Goal: Obtain resource: Obtain resource

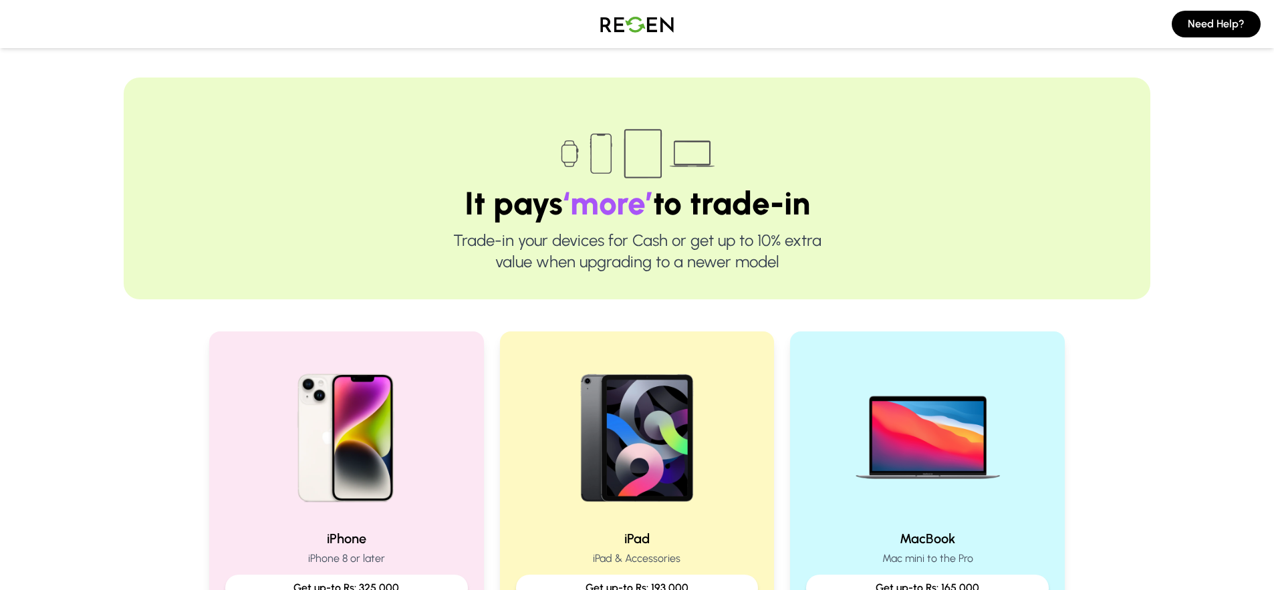
scroll to position [216, 0]
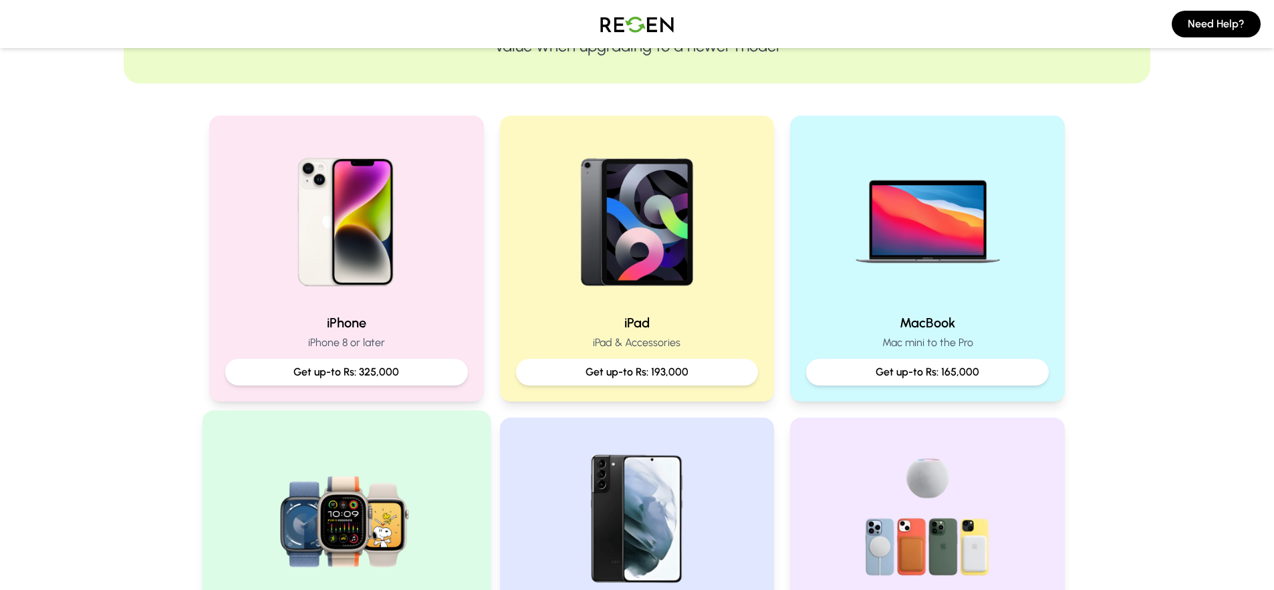
click at [406, 515] on img at bounding box center [347, 518] width 180 height 180
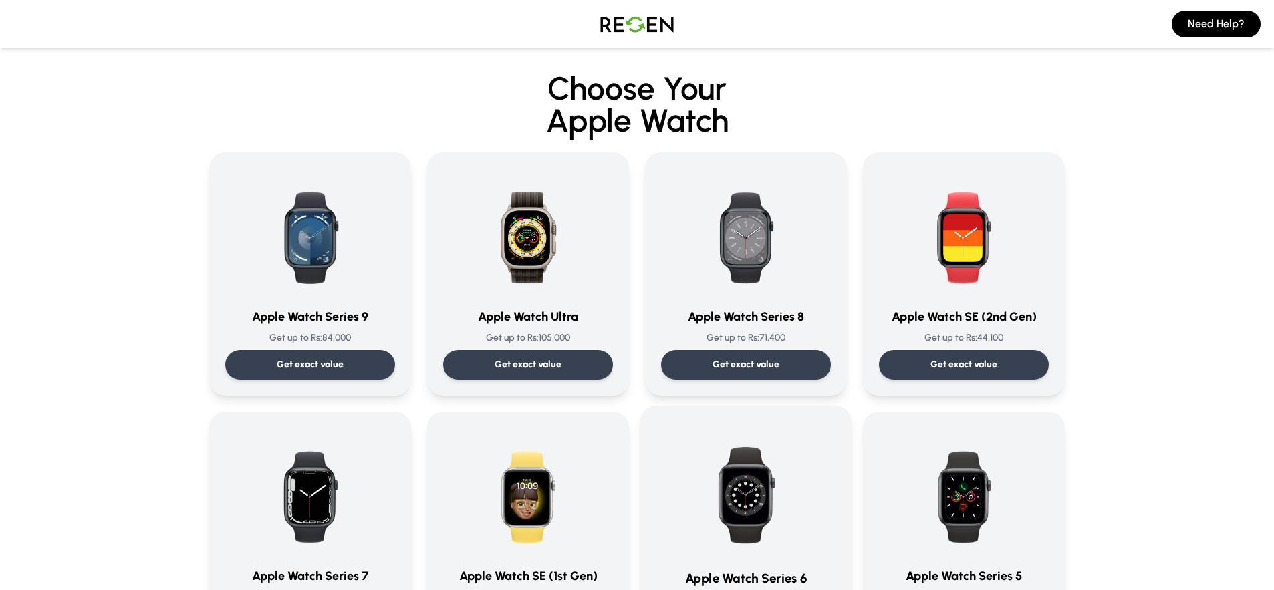
click at [729, 513] on img at bounding box center [745, 489] width 135 height 135
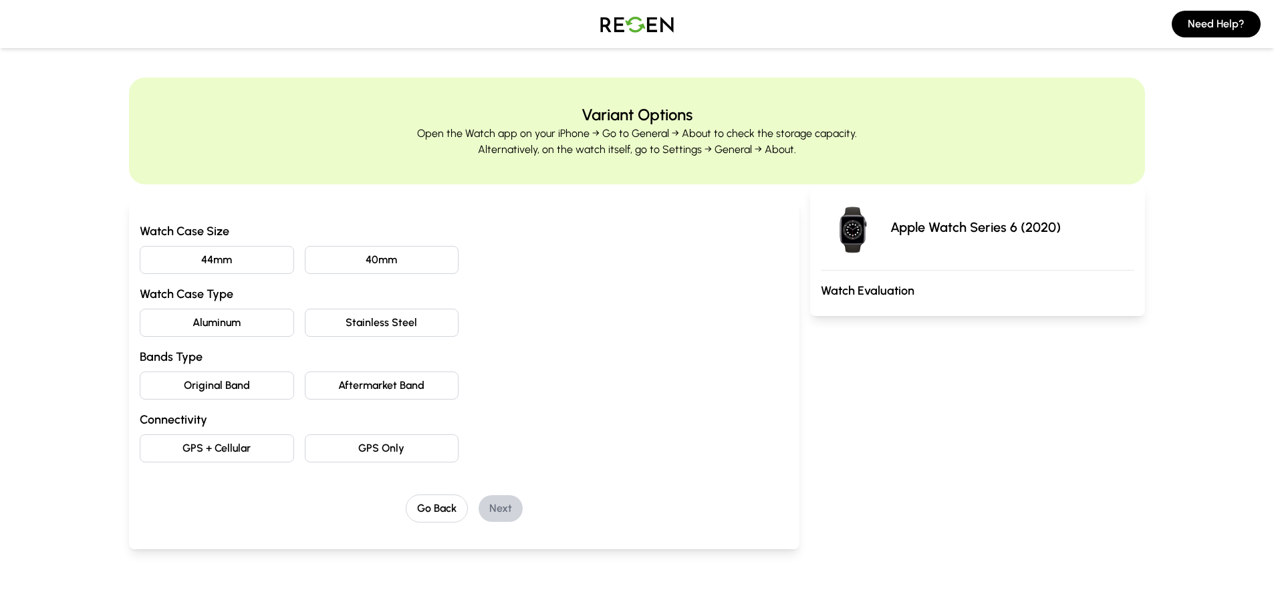
click at [412, 254] on button "40mm" at bounding box center [382, 260] width 154 height 28
click at [253, 333] on button "Aluminum" at bounding box center [217, 323] width 154 height 28
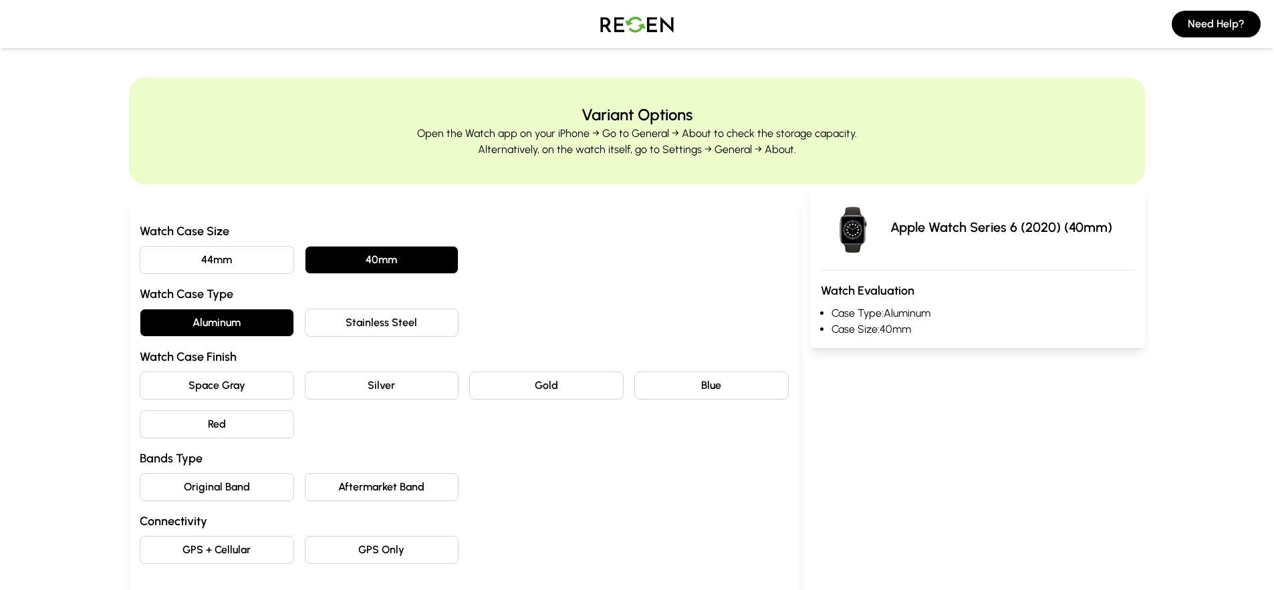
click at [698, 390] on button "Blue" at bounding box center [711, 386] width 154 height 28
click at [237, 488] on button "Original Band" at bounding box center [217, 487] width 154 height 28
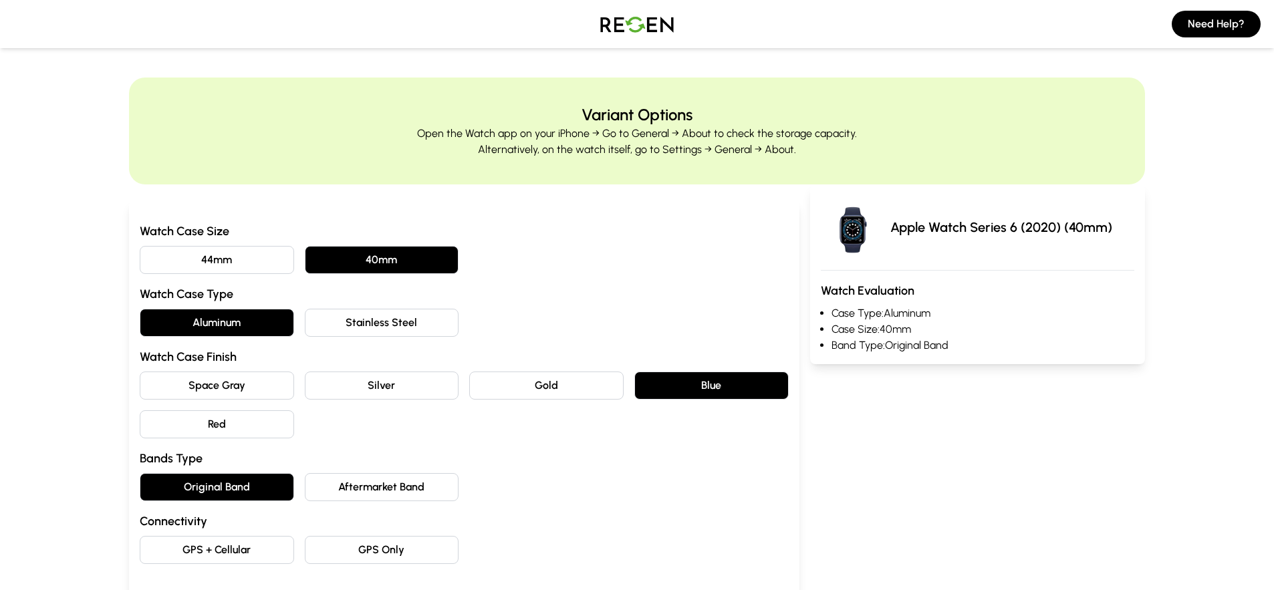
click at [394, 545] on button "GPS Only" at bounding box center [382, 550] width 154 height 28
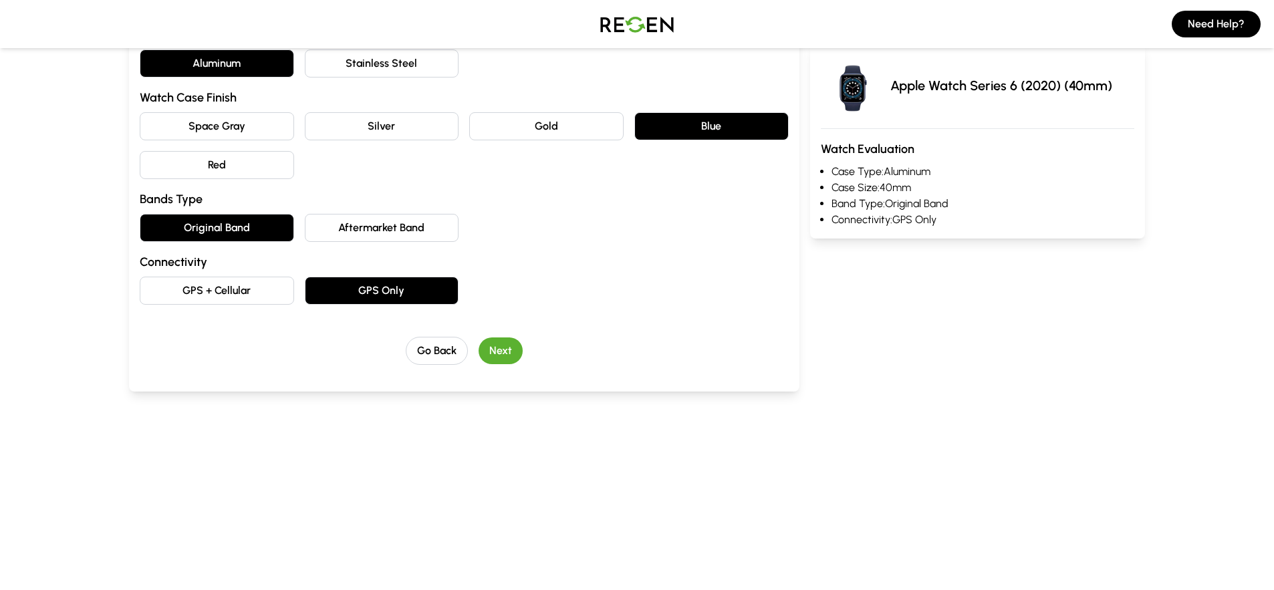
click at [512, 354] on button "Next" at bounding box center [501, 351] width 44 height 27
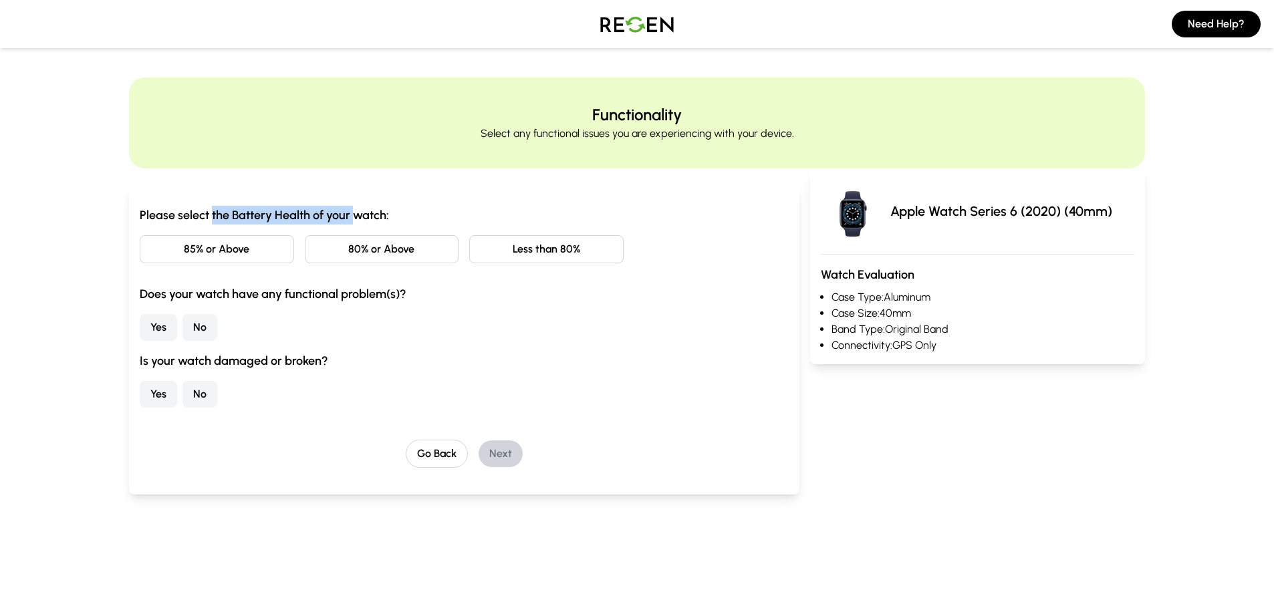
drag, startPoint x: 356, startPoint y: 219, endPoint x: 211, endPoint y: 215, distance: 145.1
click at [211, 215] on h3 "Please select the Battery Health of your watch:" at bounding box center [464, 215] width 649 height 19
click at [575, 336] on div "Yes No" at bounding box center [464, 327] width 649 height 27
click at [577, 251] on button "Less than 80%" at bounding box center [546, 249] width 154 height 28
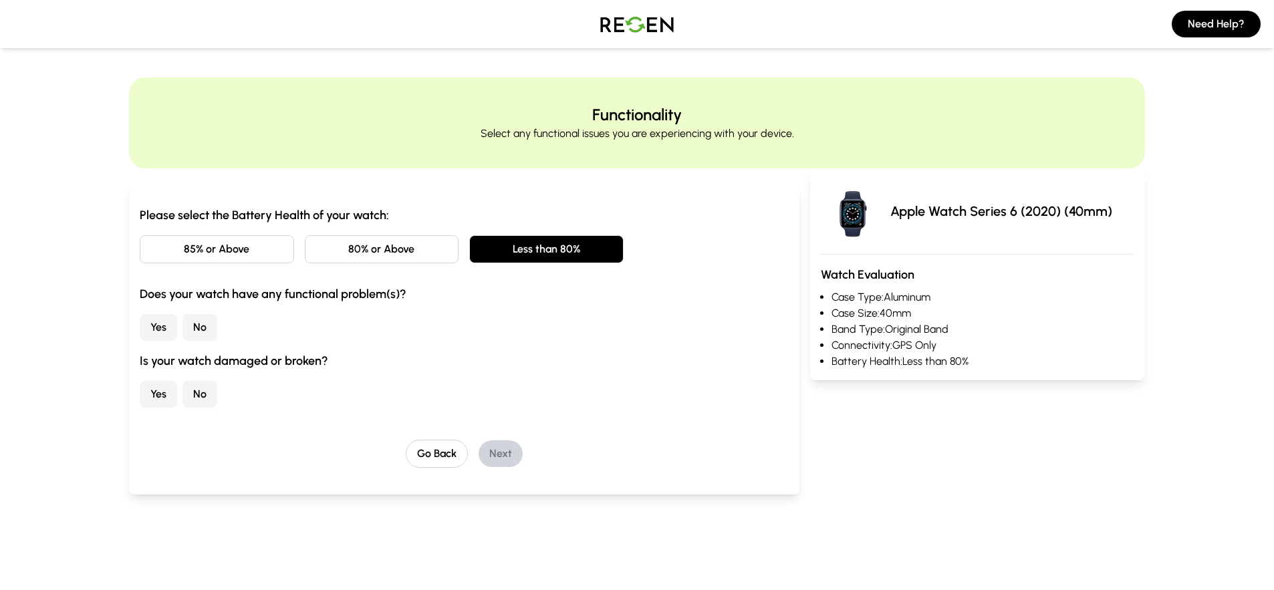
click at [197, 331] on button "No" at bounding box center [199, 327] width 35 height 27
click at [162, 396] on button "Yes" at bounding box center [158, 394] width 37 height 27
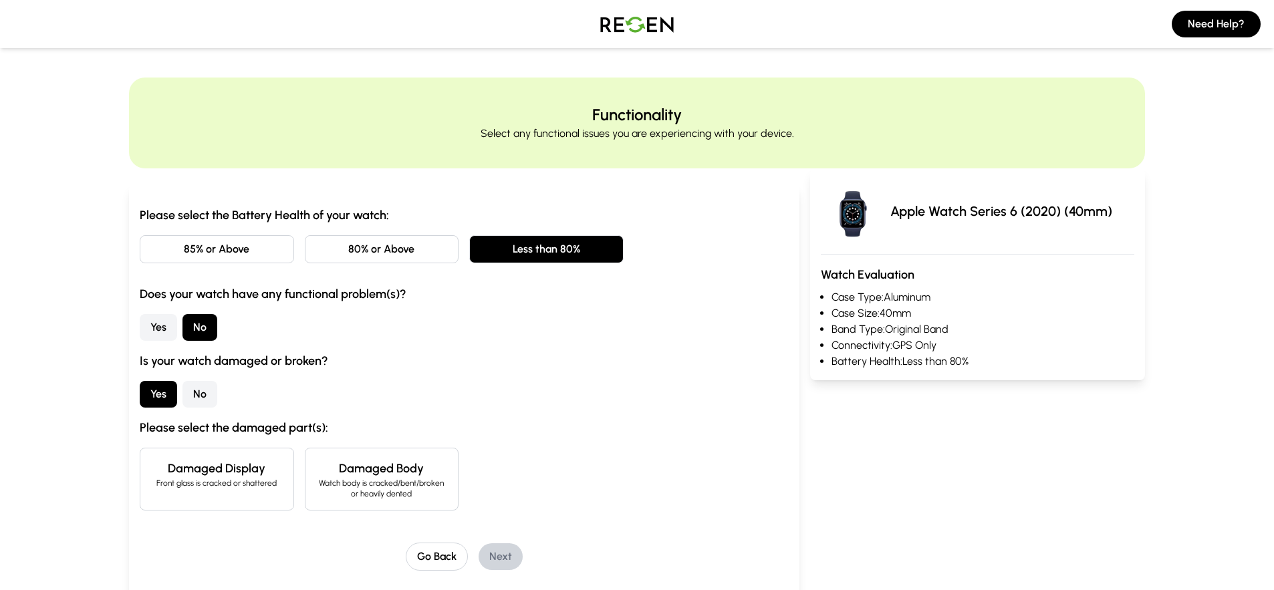
click at [416, 485] on p "Watch body is cracked/bent/broken or heavily dented" at bounding box center [382, 488] width 132 height 21
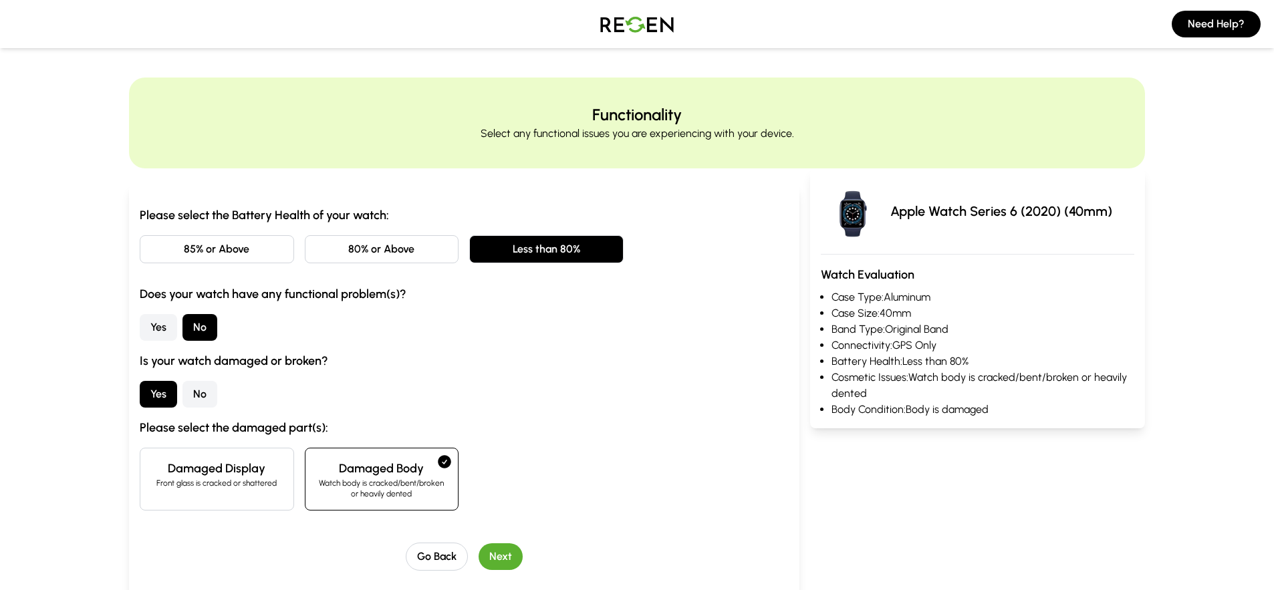
scroll to position [53, 0]
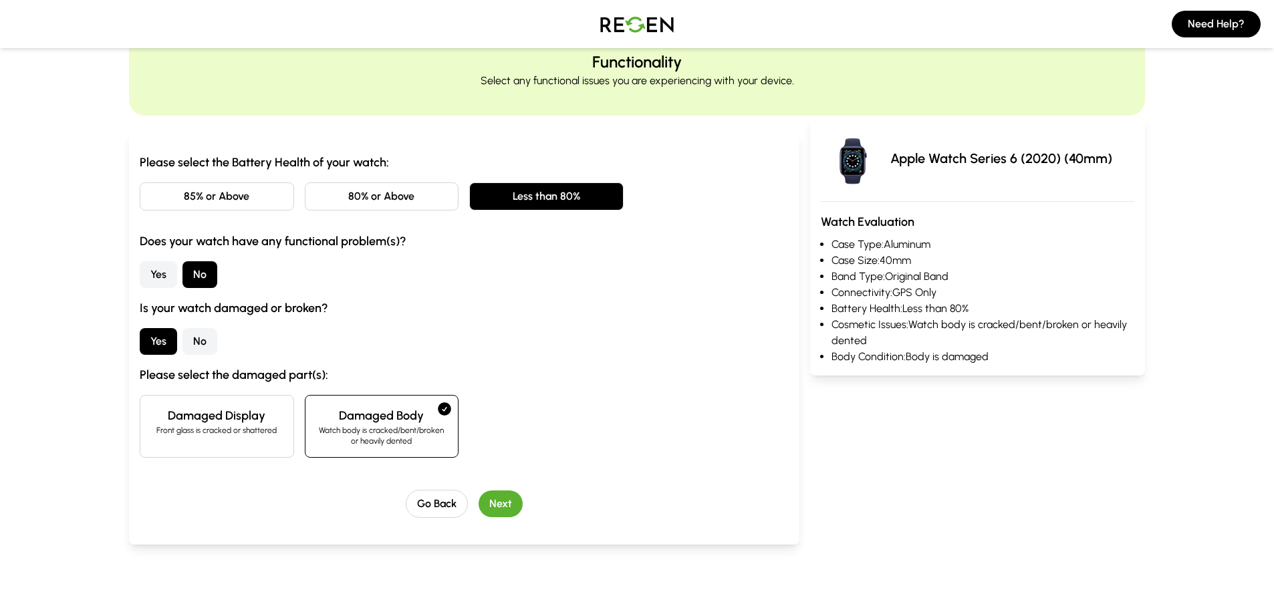
click at [503, 504] on button "Next" at bounding box center [501, 504] width 44 height 27
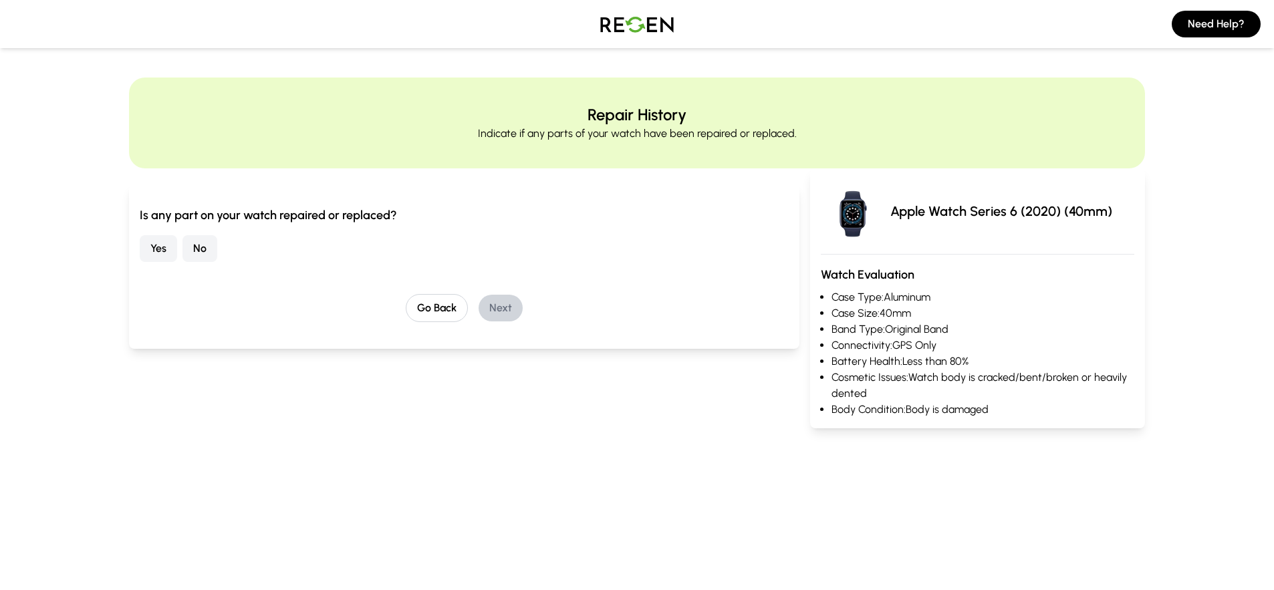
click at [206, 249] on button "No" at bounding box center [199, 248] width 35 height 27
click at [503, 308] on button "Next" at bounding box center [501, 308] width 44 height 27
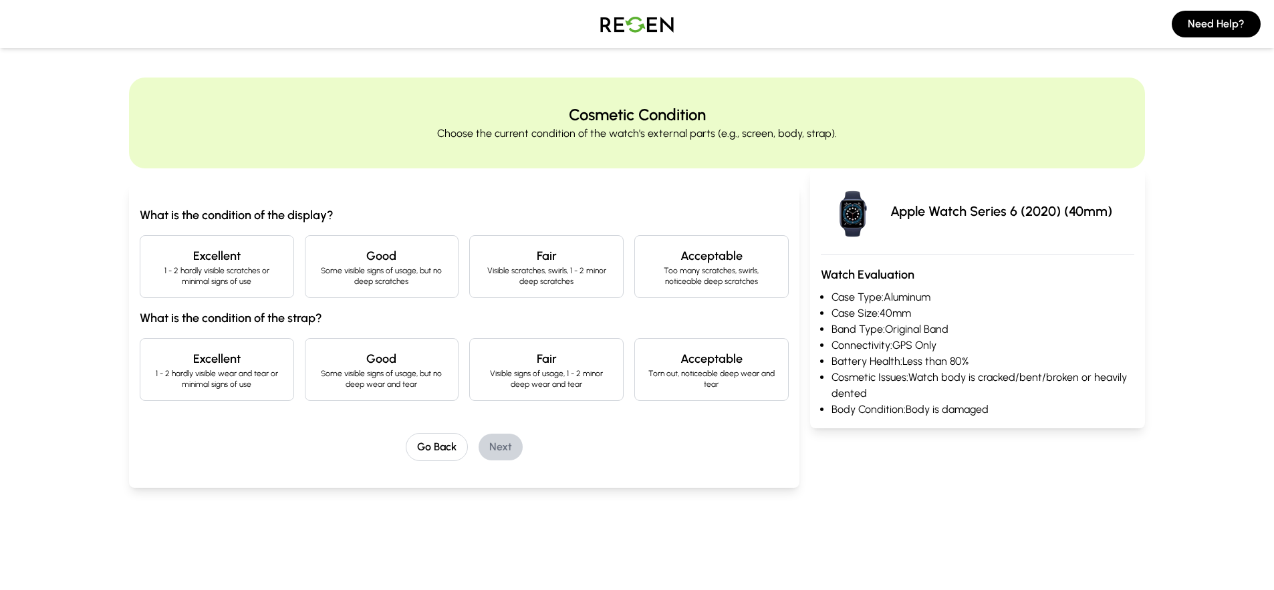
click at [232, 268] on p "1 - 2 hardly visible scratches or minimal signs of use" at bounding box center [217, 275] width 132 height 21
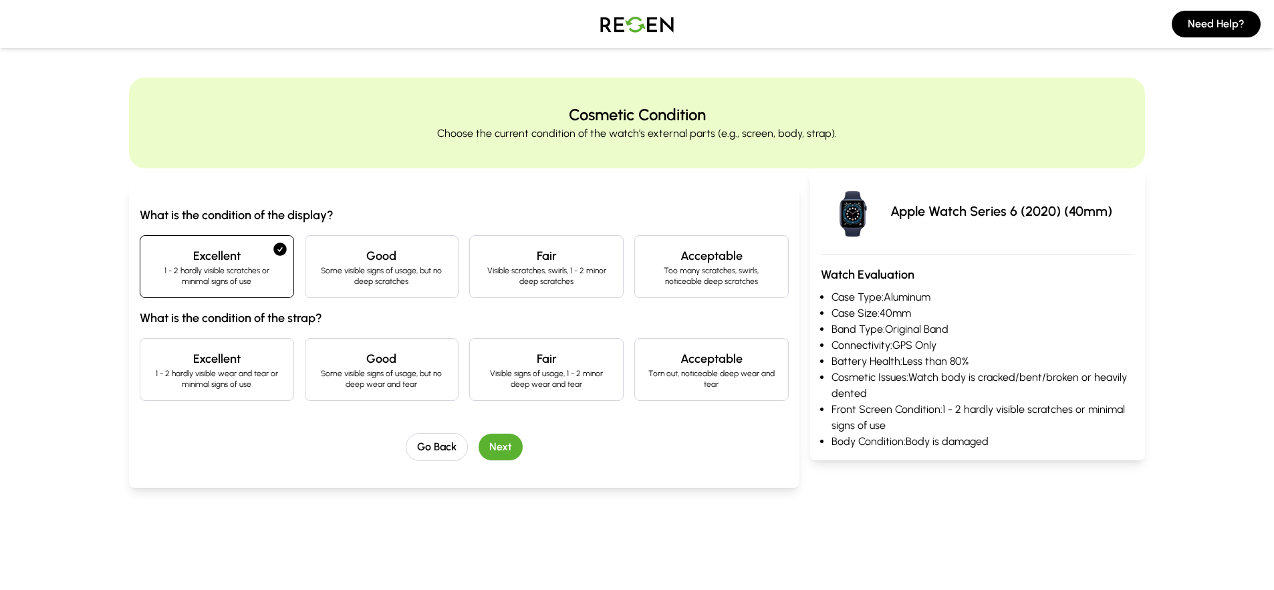
click at [238, 374] on p "1 - 2 hardly visible wear and tear or minimal signs of use" at bounding box center [217, 378] width 132 height 21
click at [488, 447] on button "Next" at bounding box center [501, 447] width 44 height 27
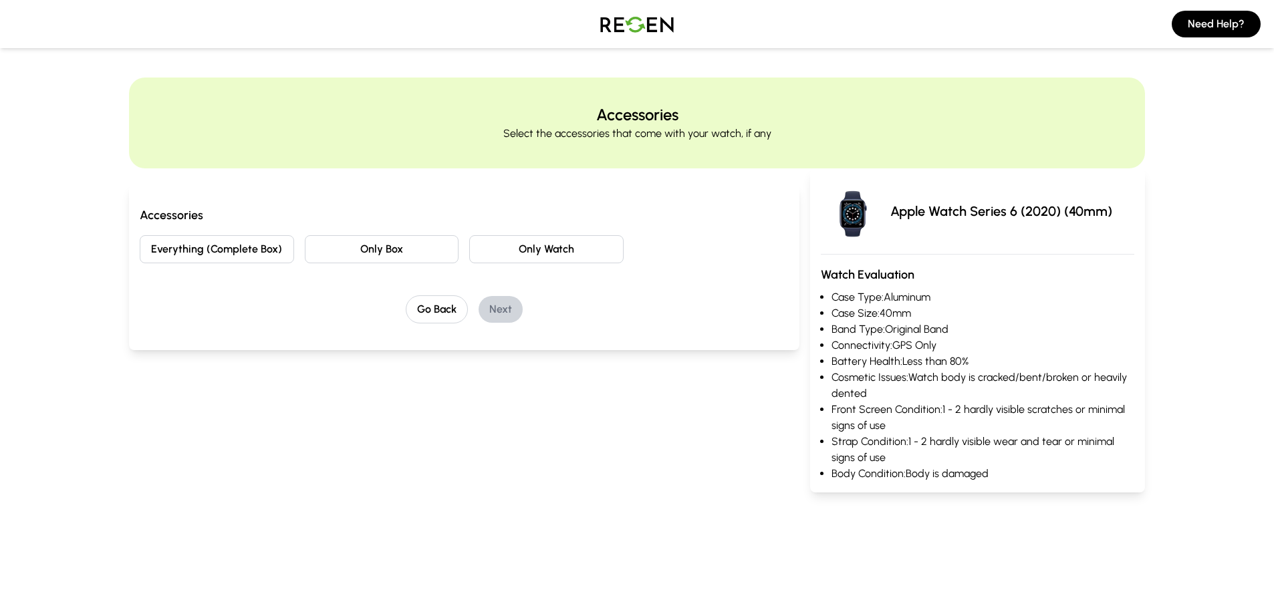
click at [236, 247] on button "Everything (Complete Box)" at bounding box center [217, 249] width 154 height 28
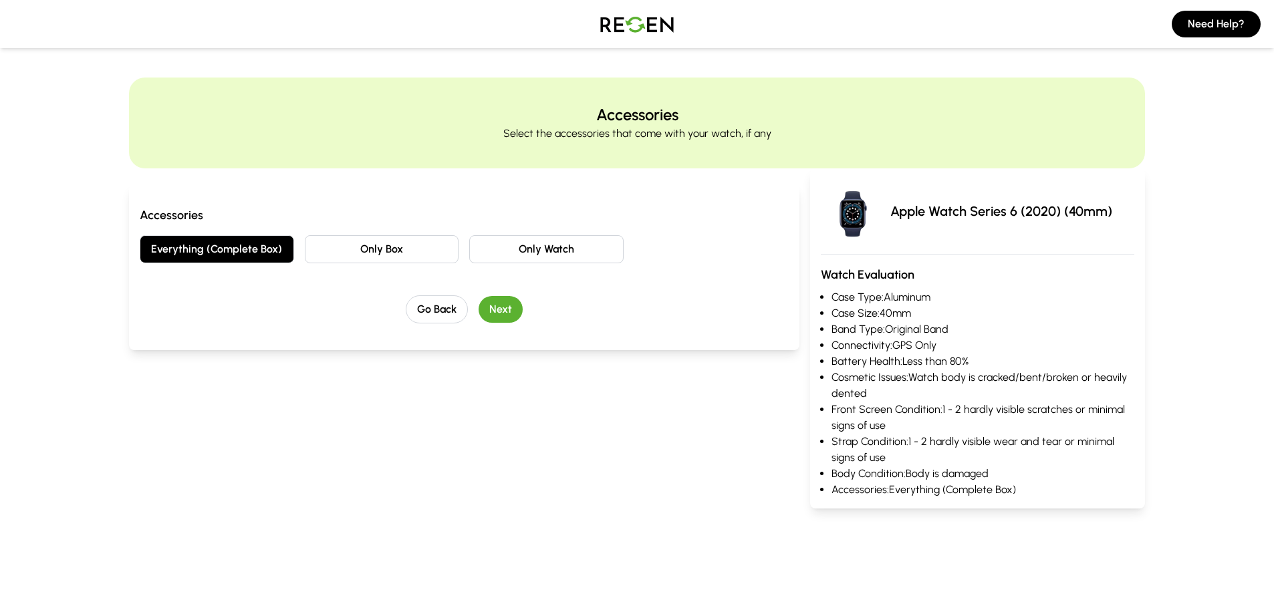
click at [497, 304] on button "Next" at bounding box center [501, 309] width 44 height 27
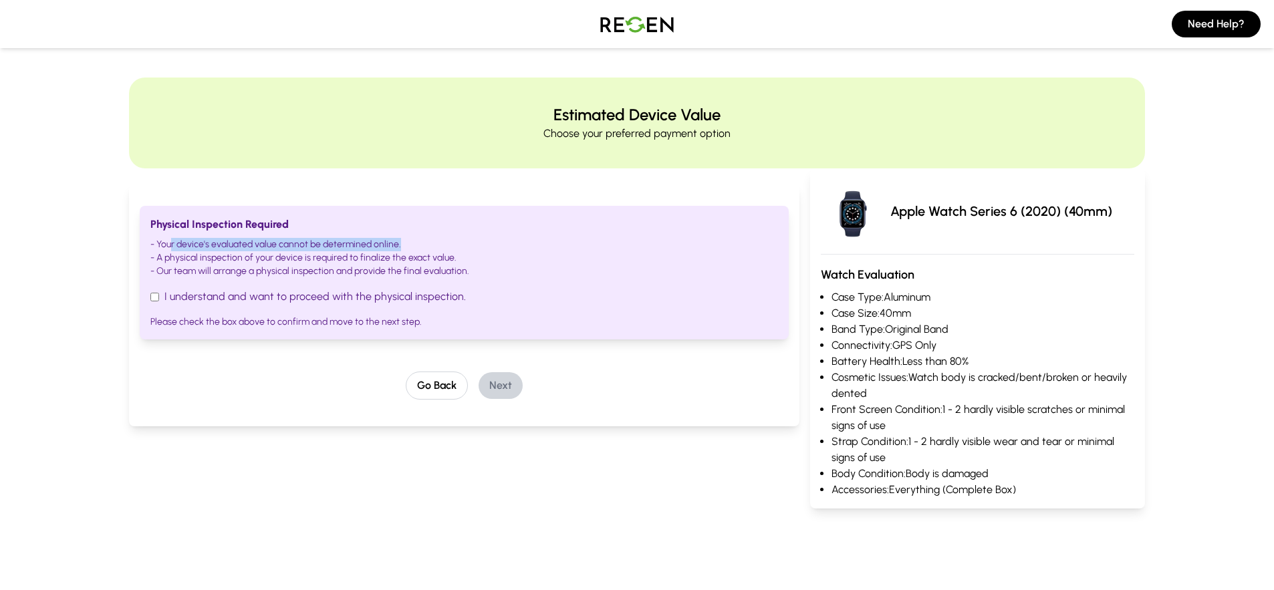
drag, startPoint x: 170, startPoint y: 247, endPoint x: 355, endPoint y: 250, distance: 185.2
click at [355, 250] on li "- Your device's evaluated value cannot be determined online." at bounding box center [464, 244] width 628 height 13
click at [332, 275] on li "- Our team will arrange a physical inspection and provide the final evaluation." at bounding box center [464, 271] width 628 height 13
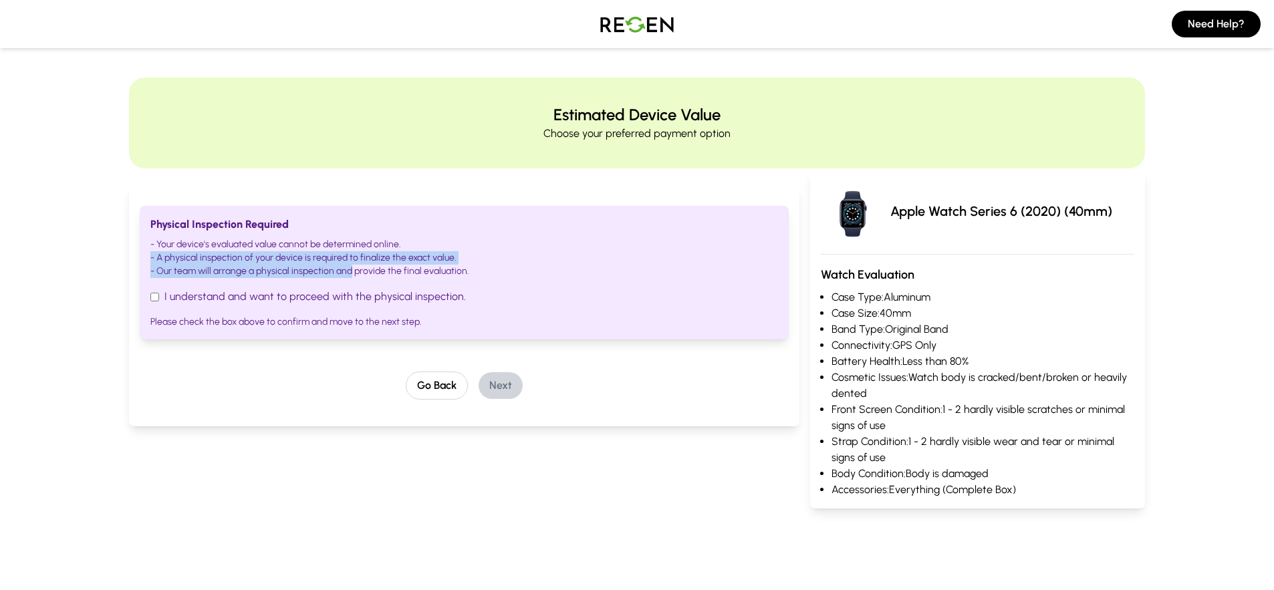
drag, startPoint x: 225, startPoint y: 250, endPoint x: 351, endPoint y: 265, distance: 127.3
click at [351, 265] on ul "- Your device's evaluated value cannot be determined online. - A physical inspe…" at bounding box center [464, 258] width 628 height 40
click at [279, 271] on li "- Our team will arrange a physical inspection and provide the final evaluation." at bounding box center [464, 271] width 628 height 13
drag, startPoint x: 254, startPoint y: 256, endPoint x: 424, endPoint y: 271, distance: 171.1
click at [424, 271] on ul "- Your device's evaluated value cannot be determined online. - A physical inspe…" at bounding box center [464, 258] width 628 height 40
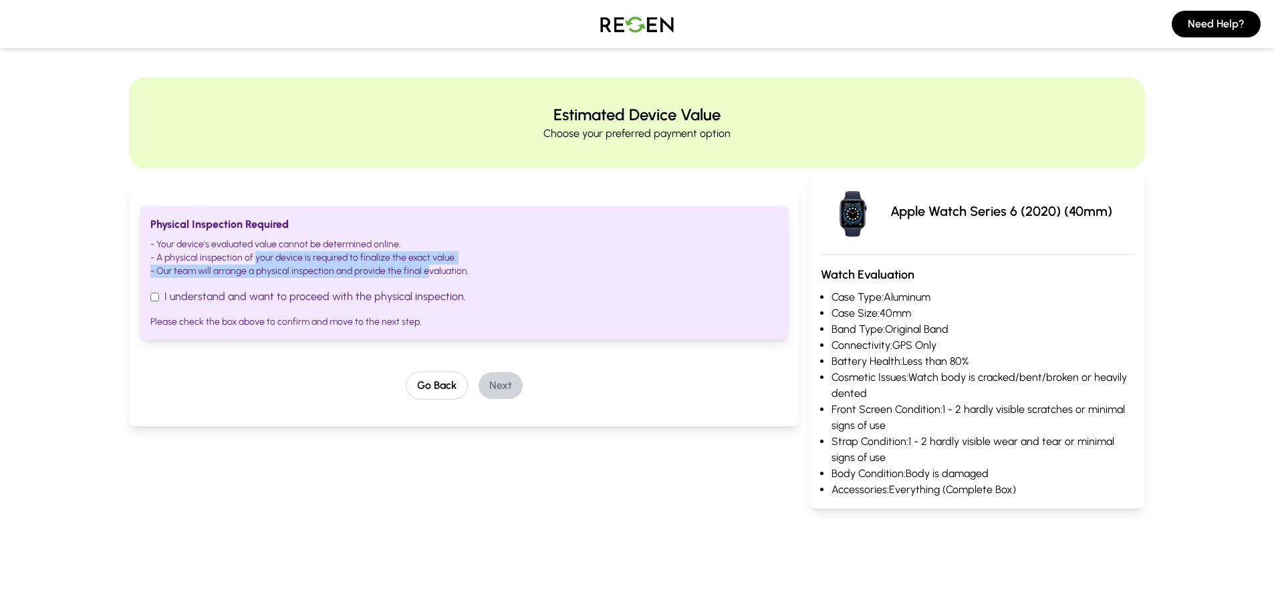
click at [412, 271] on li "- Our team will arrange a physical inspection and provide the final evaluation." at bounding box center [464, 271] width 628 height 13
drag, startPoint x: 480, startPoint y: 271, endPoint x: 169, endPoint y: 245, distance: 311.9
click at [169, 245] on ul "- Your device's evaluated value cannot be determined online. - A physical inspe…" at bounding box center [464, 258] width 628 height 40
click at [262, 258] on li "- A physical inspection of your device is required to finalize the exact value." at bounding box center [464, 257] width 628 height 13
drag, startPoint x: 227, startPoint y: 277, endPoint x: 392, endPoint y: 271, distance: 165.2
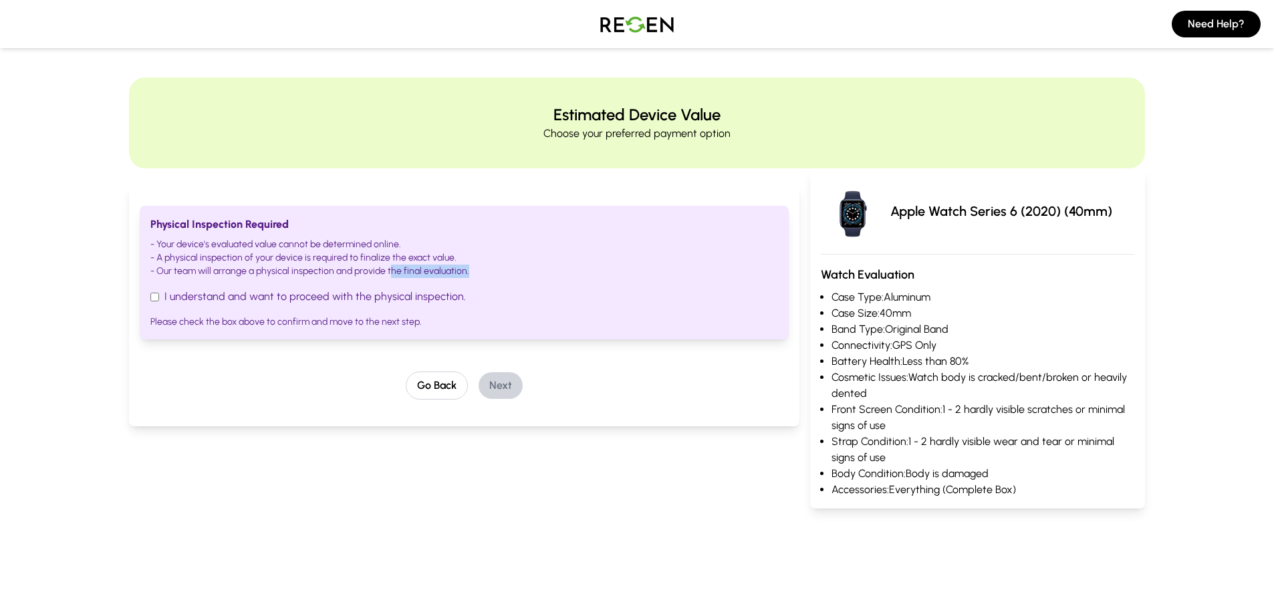
click at [392, 271] on li "- Our team will arrange a physical inspection and provide the final evaluation." at bounding box center [464, 271] width 628 height 13
click at [289, 372] on div "Go Back Next" at bounding box center [464, 386] width 649 height 28
click at [743, 466] on div "Physical Inspection Required - Your device's evaluated value cannot be determin…" at bounding box center [464, 346] width 670 height 324
click at [152, 294] on input "I understand and want to proceed with the physical inspection." at bounding box center [154, 297] width 9 height 9
checkbox input "true"
